Goal: Task Accomplishment & Management: Use online tool/utility

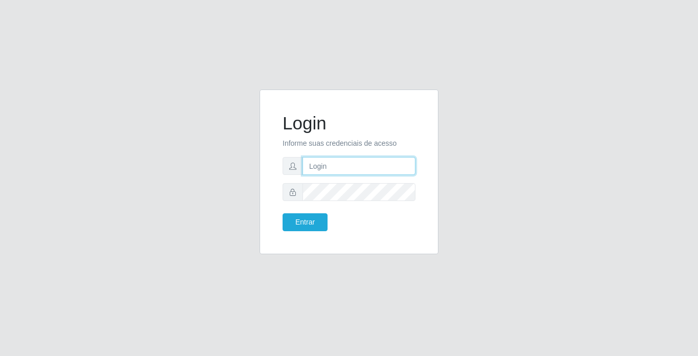
click at [319, 165] on input "text" at bounding box center [358, 166] width 113 height 18
click at [293, 268] on div "Login Informe suas credenciais de acesso Entrar" at bounding box center [349, 178] width 698 height 356
click at [693, 50] on div "Login Informe suas credenciais de acesso Entrar" at bounding box center [349, 178] width 698 height 356
drag, startPoint x: 312, startPoint y: 284, endPoint x: 336, endPoint y: 266, distance: 29.9
click at [313, 284] on div "Login Informe suas credenciais de acesso Entrar" at bounding box center [349, 178] width 698 height 356
